Goal: Task Accomplishment & Management: Manage account settings

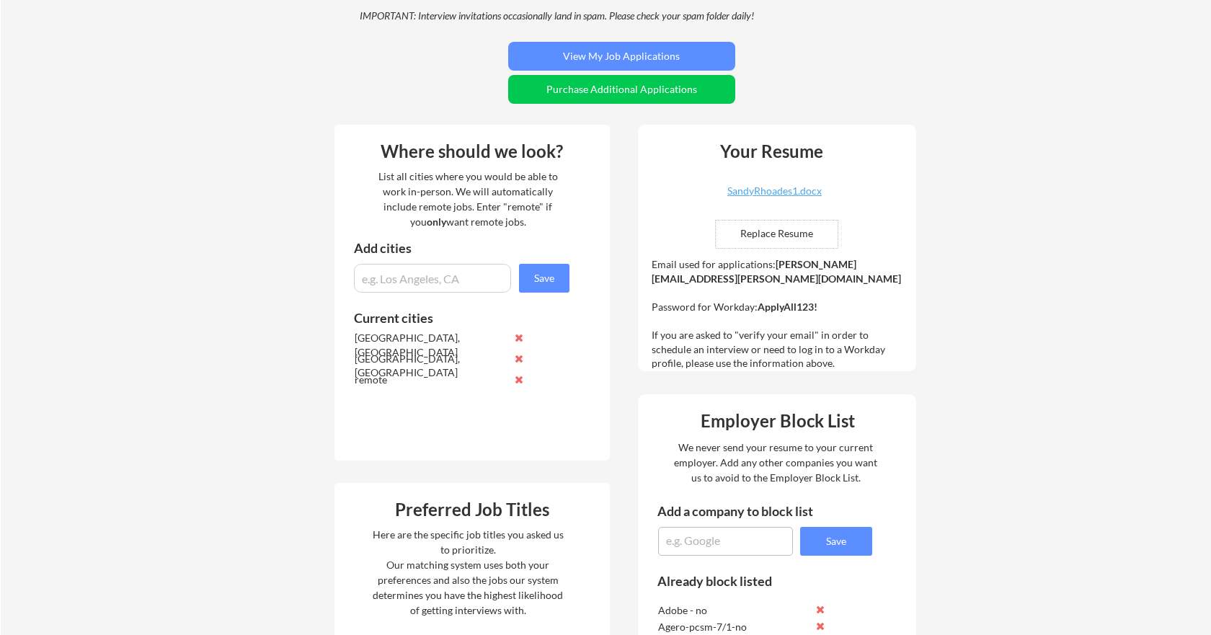
scroll to position [116, 0]
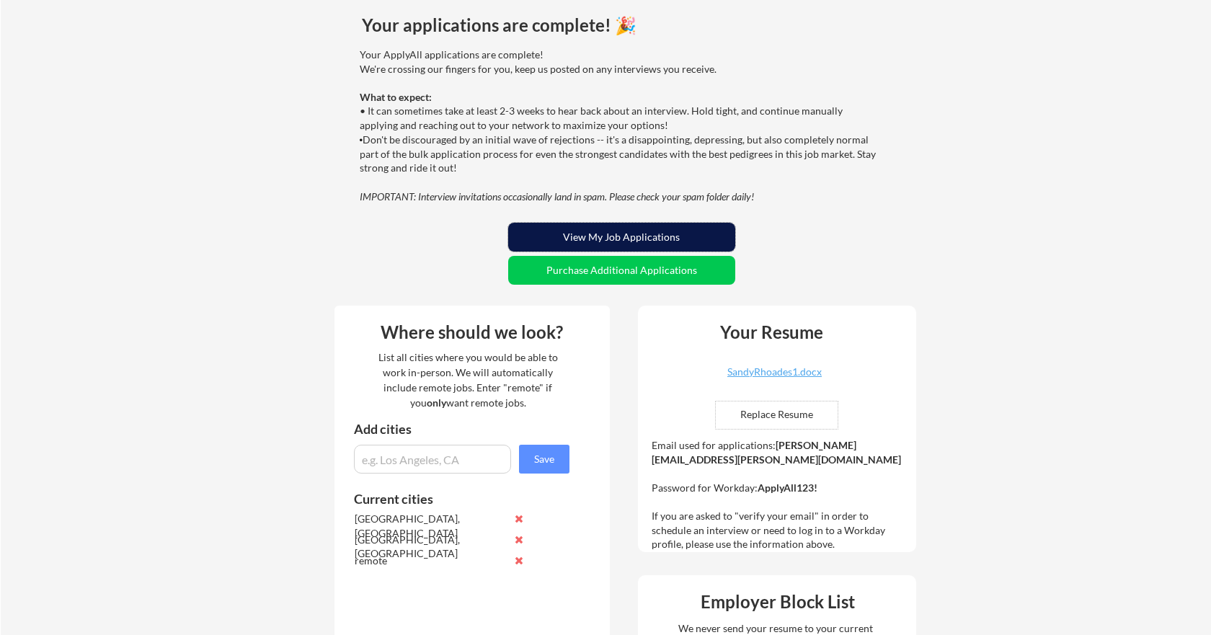
click at [607, 235] on button "View My Job Applications" at bounding box center [621, 237] width 227 height 29
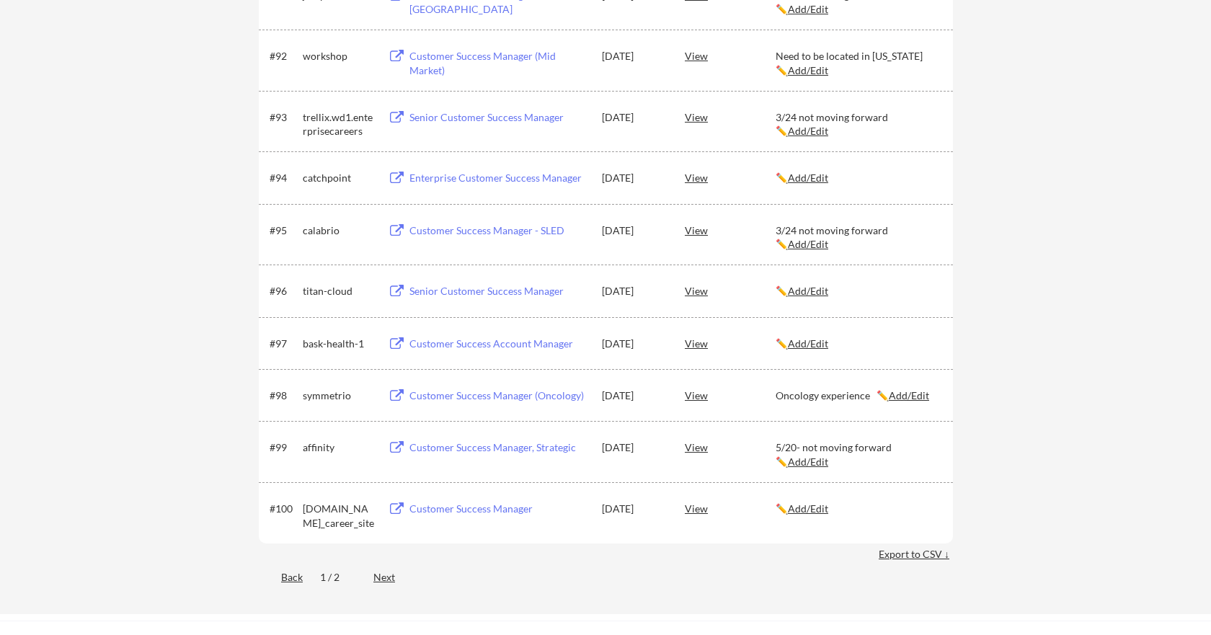
scroll to position [5583, 0]
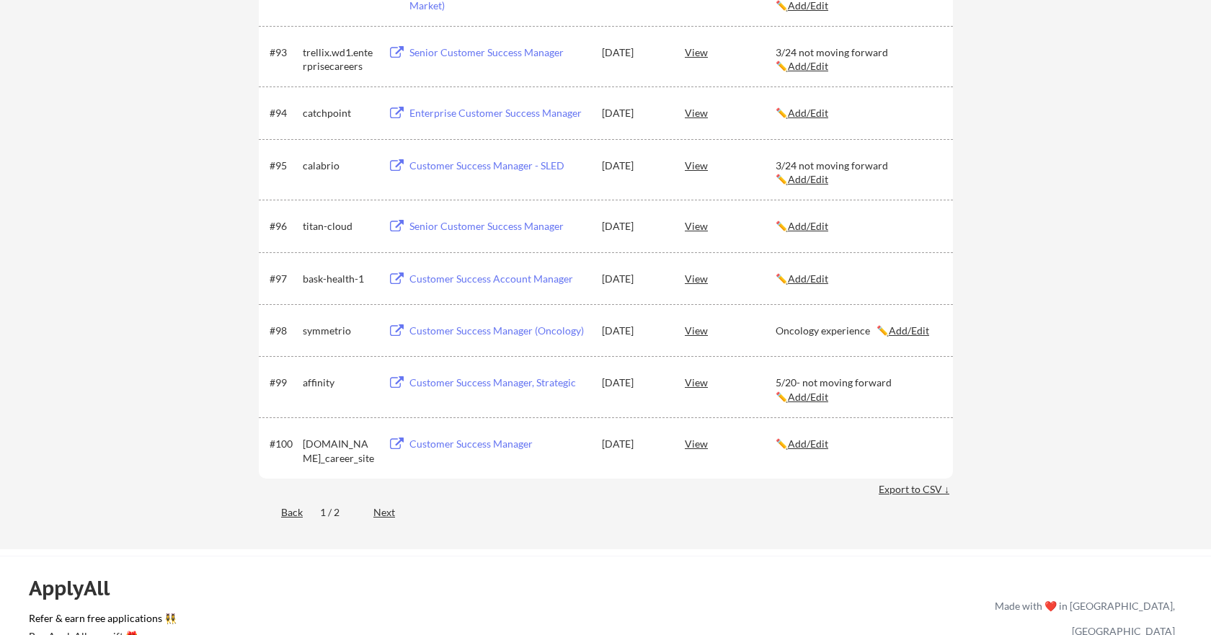
click at [390, 513] on div "Next" at bounding box center [392, 512] width 38 height 14
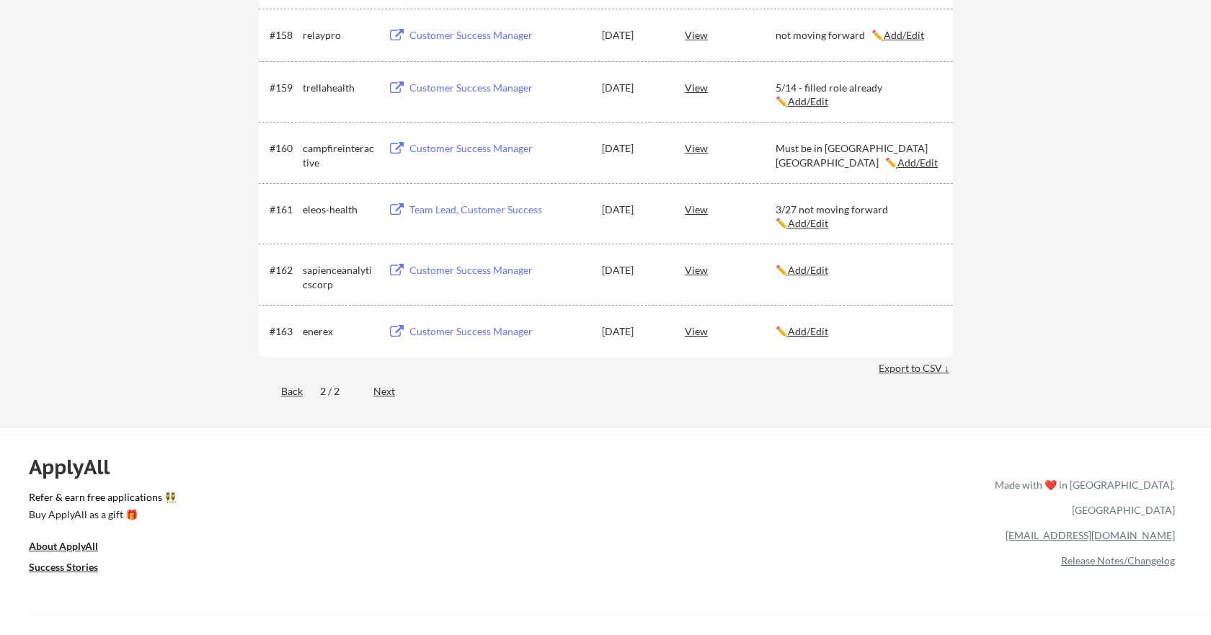
scroll to position [3657, 0]
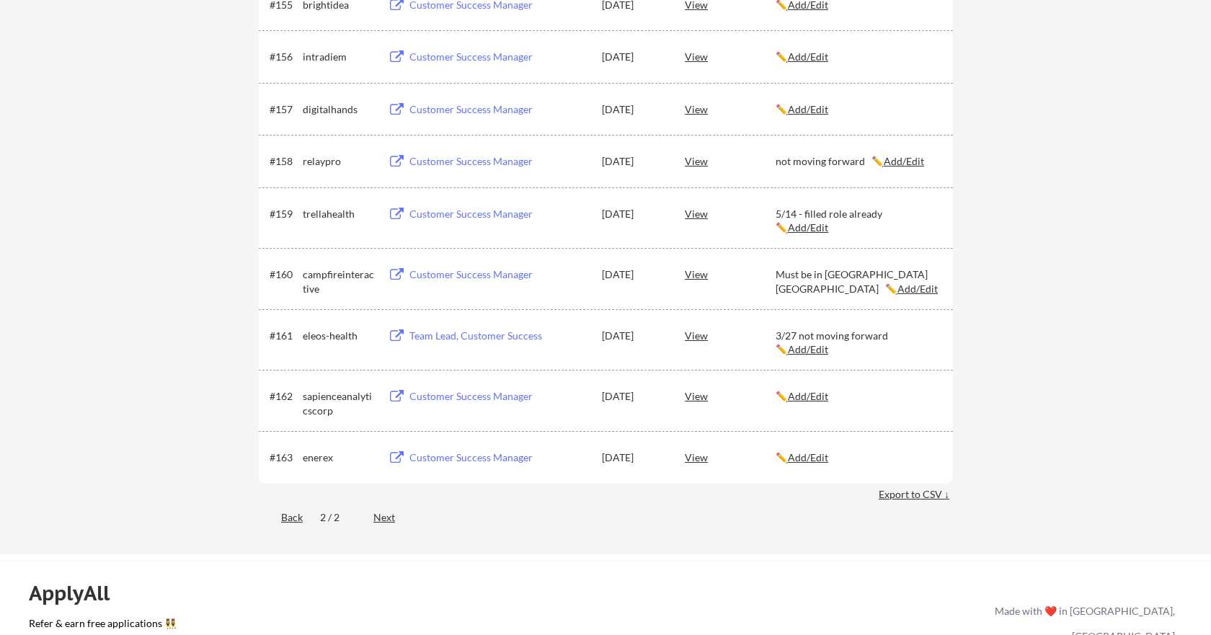
click at [294, 521] on div "Back" at bounding box center [281, 517] width 44 height 14
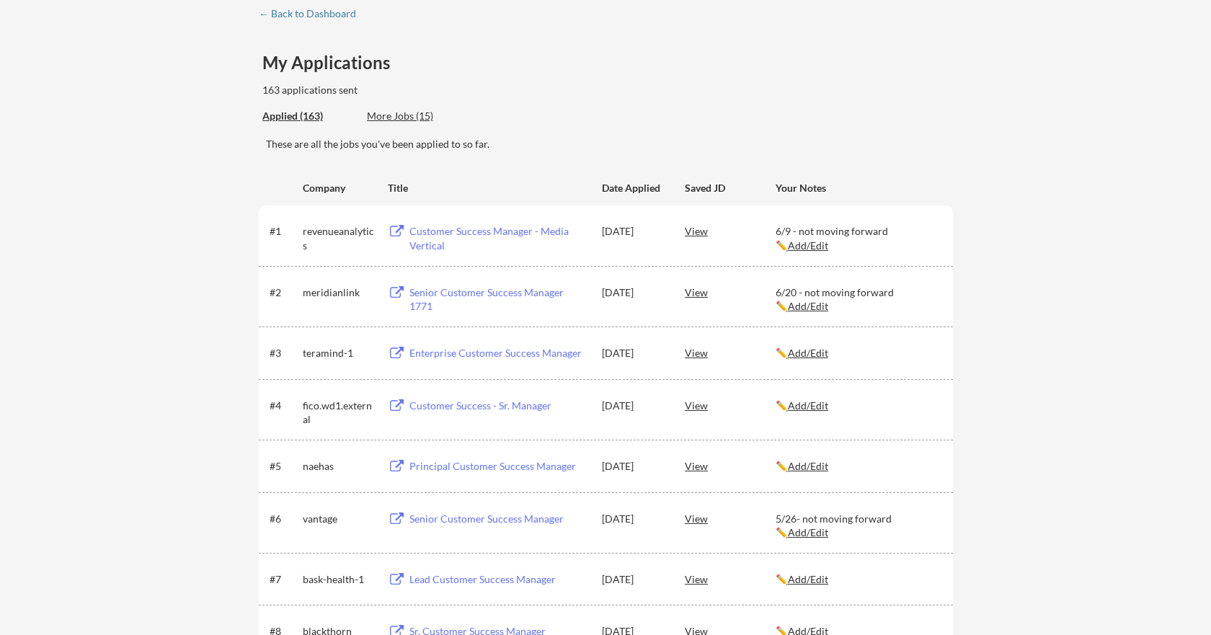
scroll to position [0, 0]
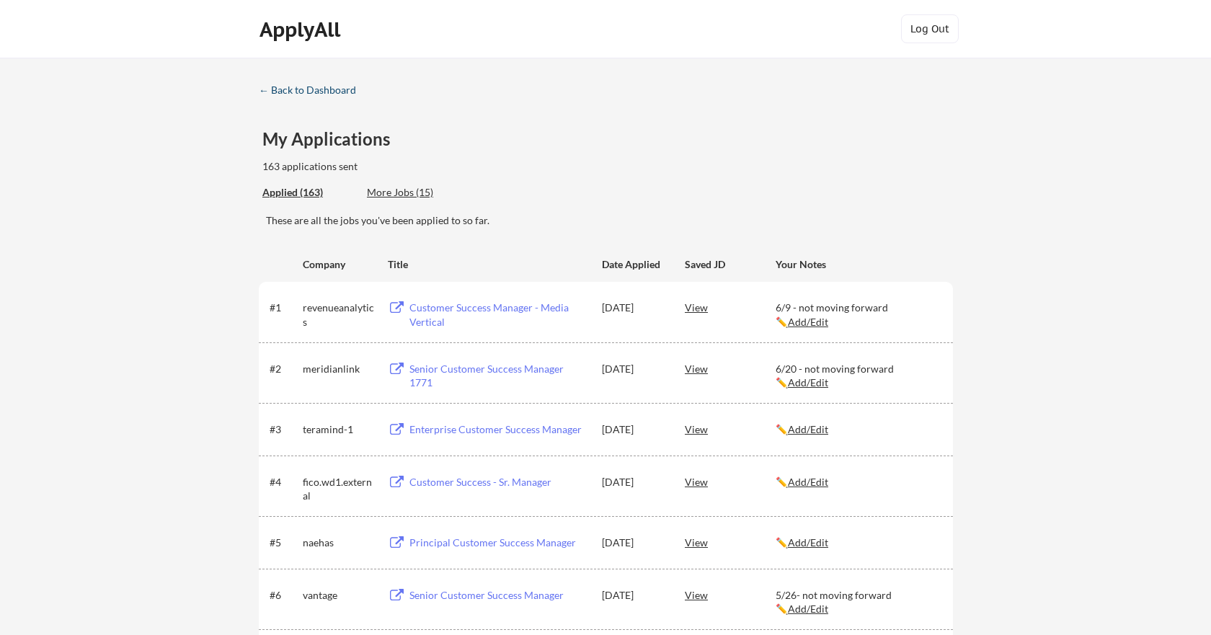
click at [307, 93] on div "← Back to Dashboard" at bounding box center [313, 90] width 108 height 10
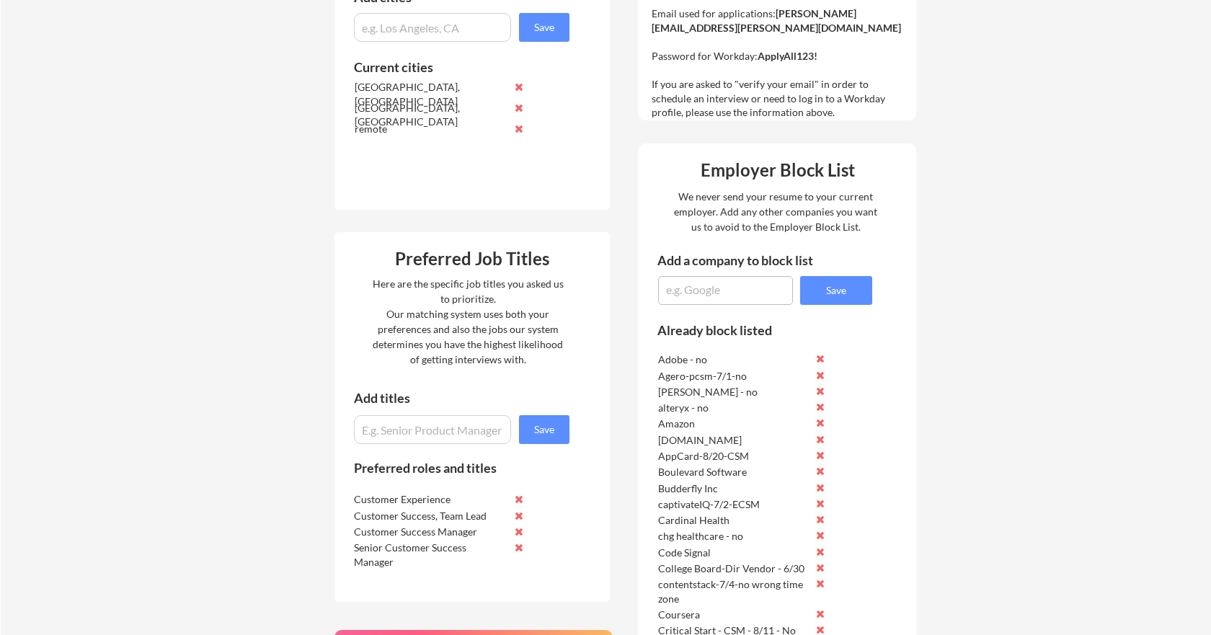
scroll to position [587, 0]
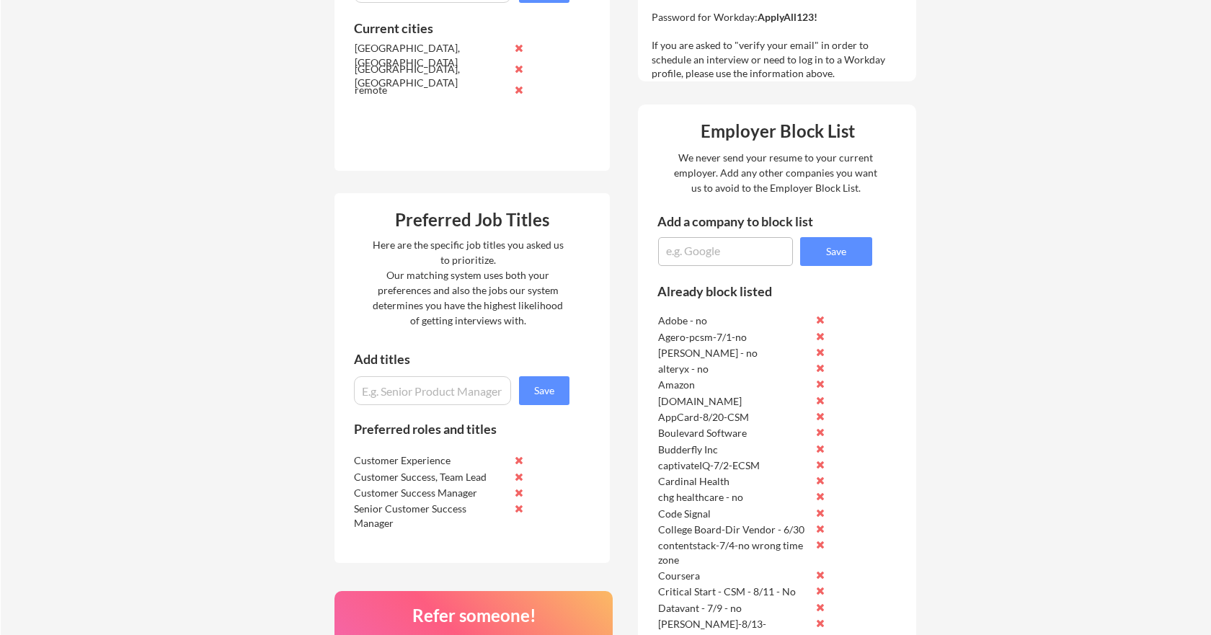
click at [701, 252] on textarea at bounding box center [725, 251] width 135 height 29
type textarea "automationanywhere-8/24-No"
click at [835, 251] on button "Save" at bounding box center [836, 251] width 72 height 29
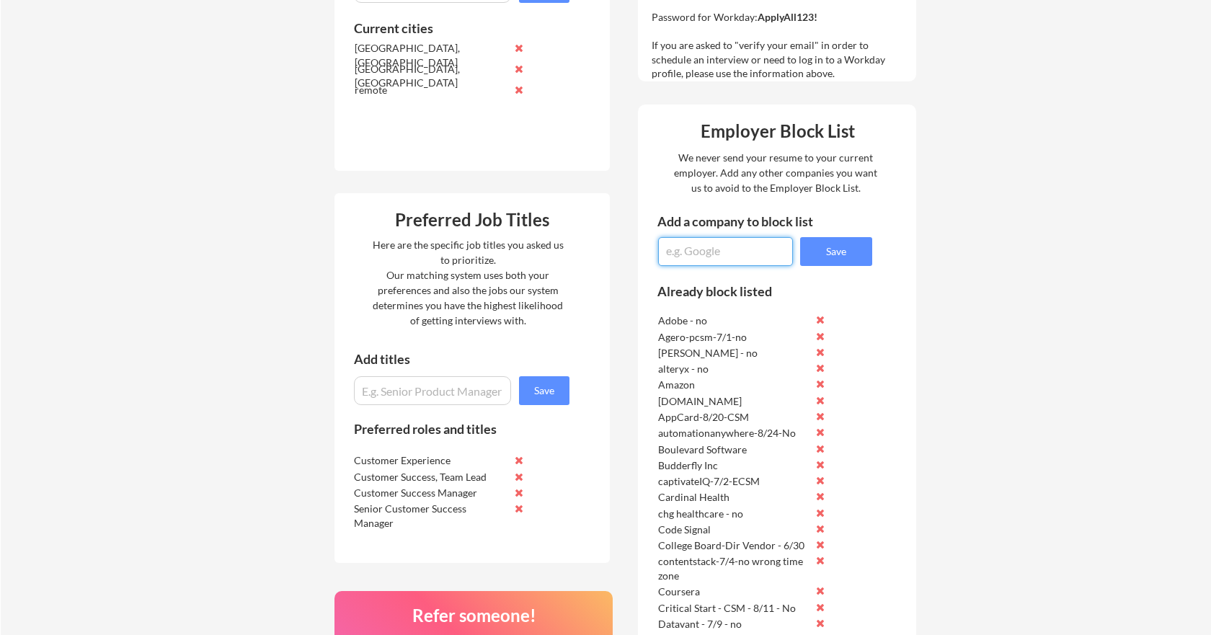
click at [696, 252] on textarea at bounding box center [725, 251] width 135 height 29
type textarea "smartsheet-SCSM-8/24-No"
click at [833, 252] on button "Save" at bounding box center [836, 251] width 72 height 29
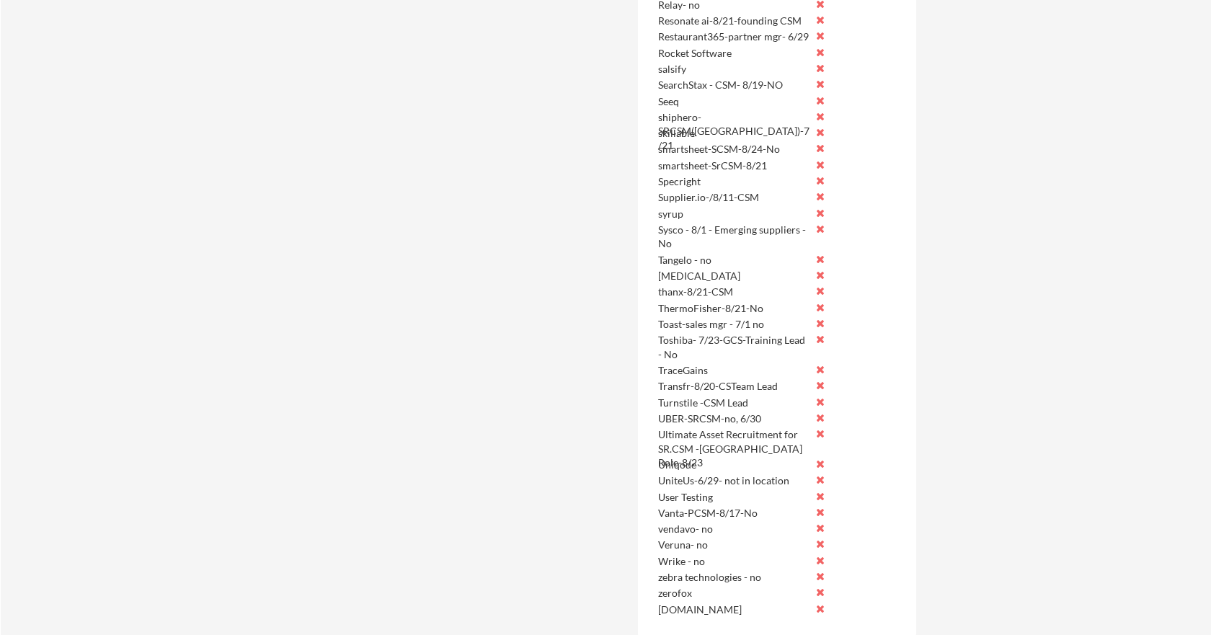
scroll to position [2299, 0]
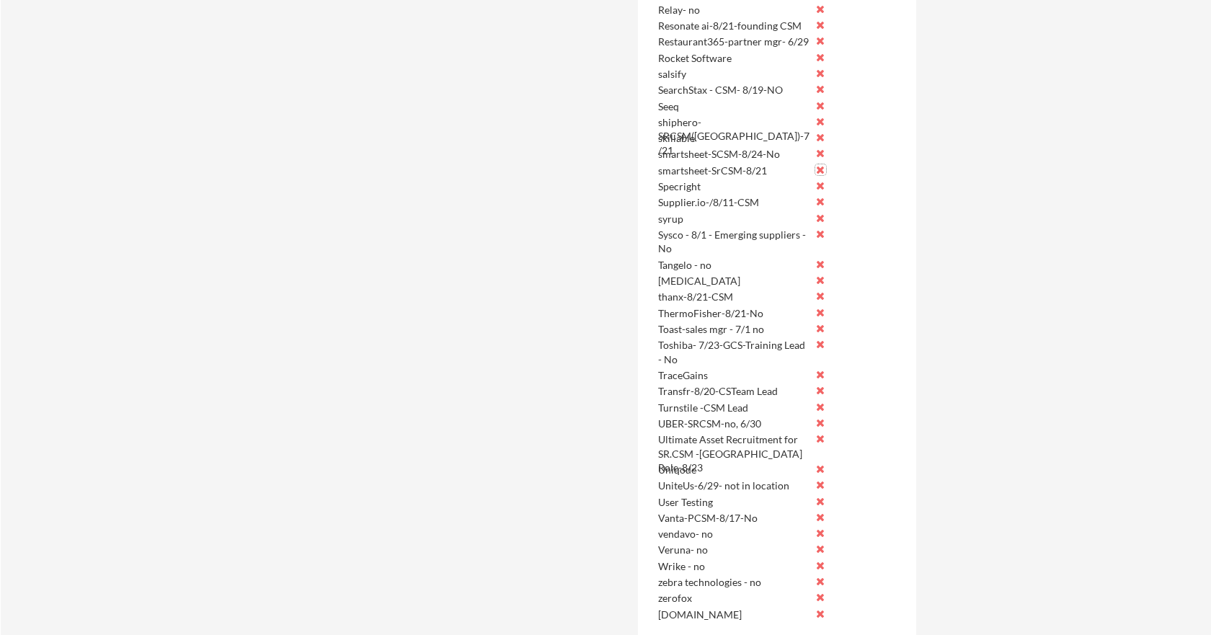
click at [818, 169] on button at bounding box center [820, 169] width 11 height 11
